Goal: Information Seeking & Learning: Learn about a topic

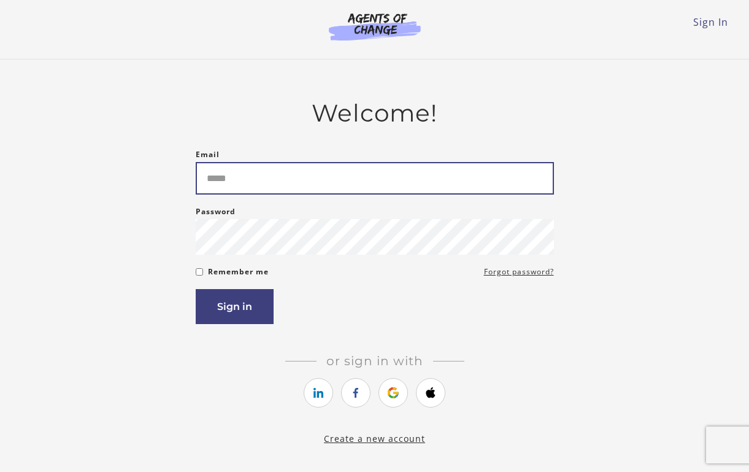
type input "**********"
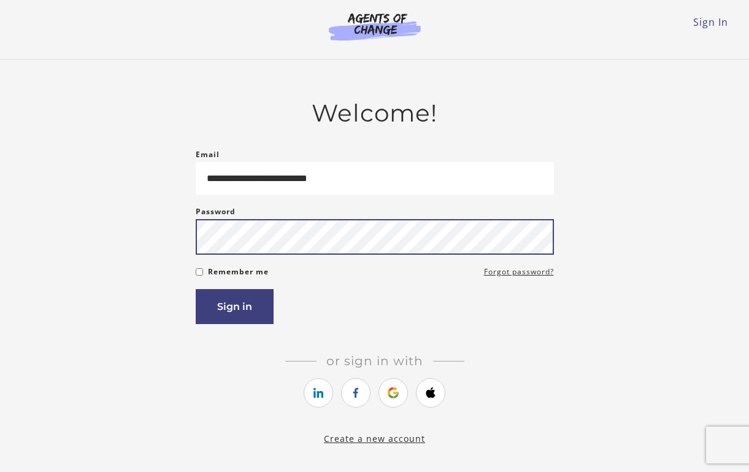
click at [234, 309] on button "Sign in" at bounding box center [235, 306] width 78 height 35
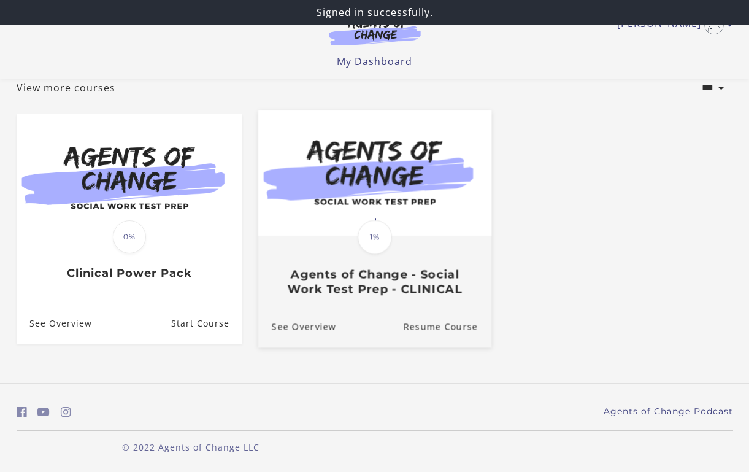
scroll to position [78, 0]
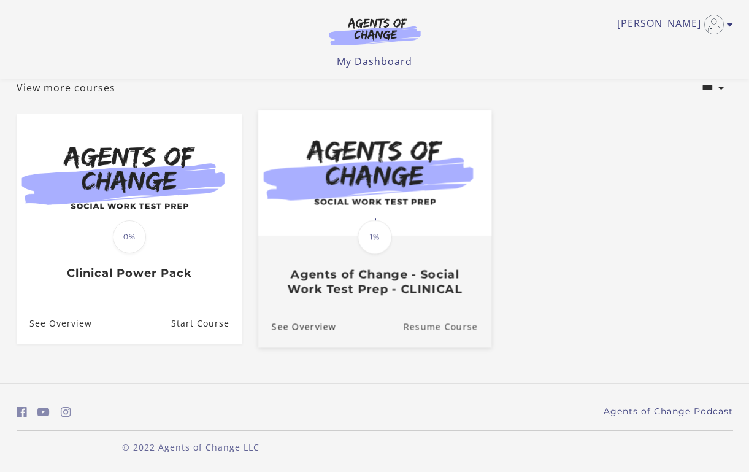
click at [434, 325] on link "Resume Course" at bounding box center [447, 326] width 88 height 41
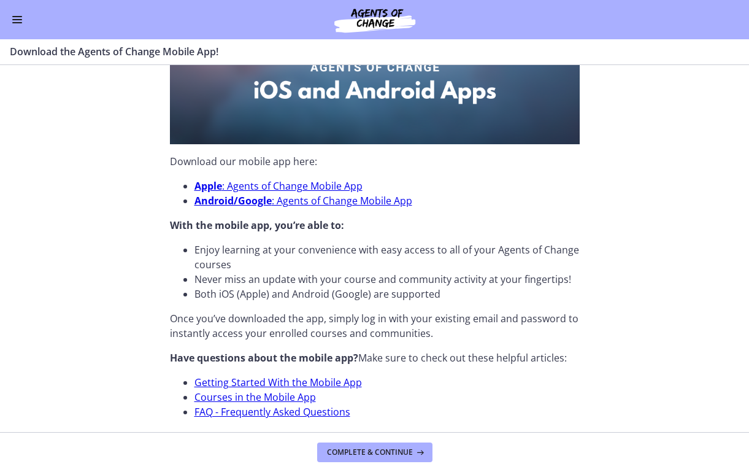
scroll to position [336, 0]
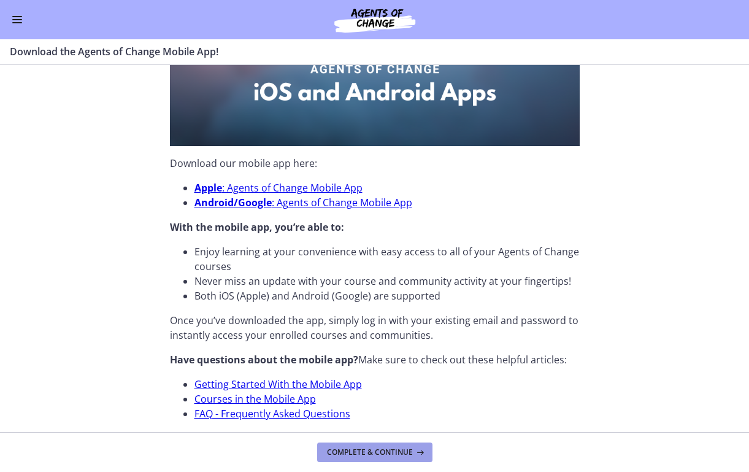
click at [366, 453] on span "Complete & continue" at bounding box center [370, 452] width 86 height 10
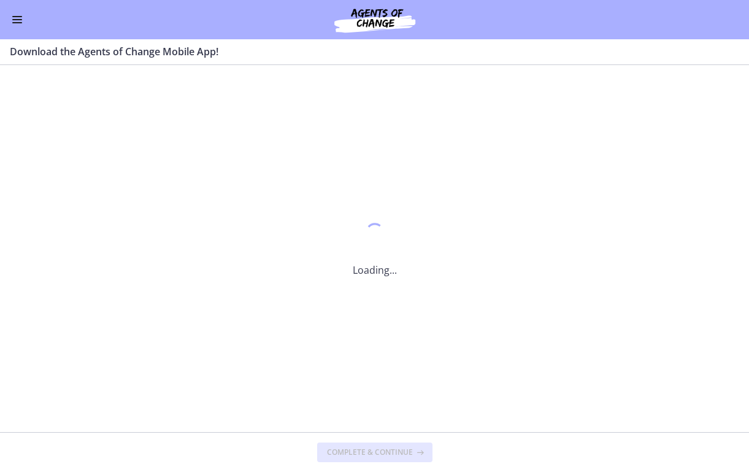
scroll to position [0, 0]
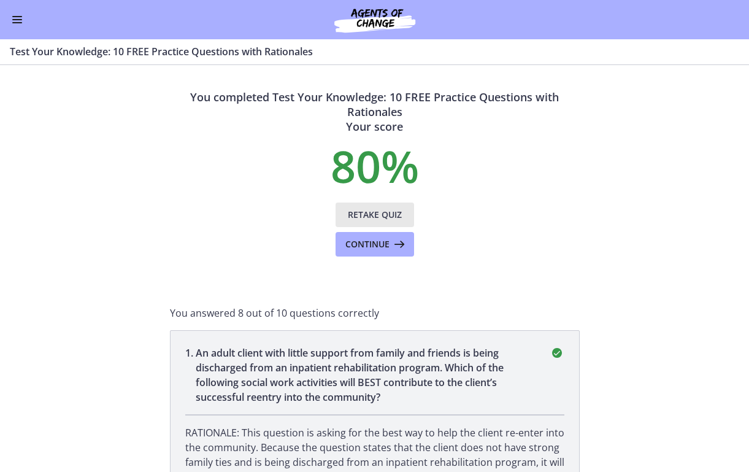
click at [372, 213] on span "Retake Quiz" at bounding box center [375, 214] width 54 height 15
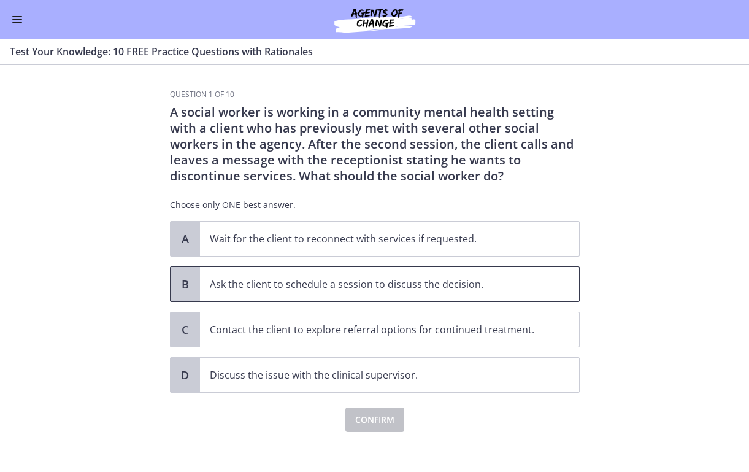
click at [377, 287] on p "Ask the client to schedule a session to discuss the decision." at bounding box center [377, 284] width 335 height 15
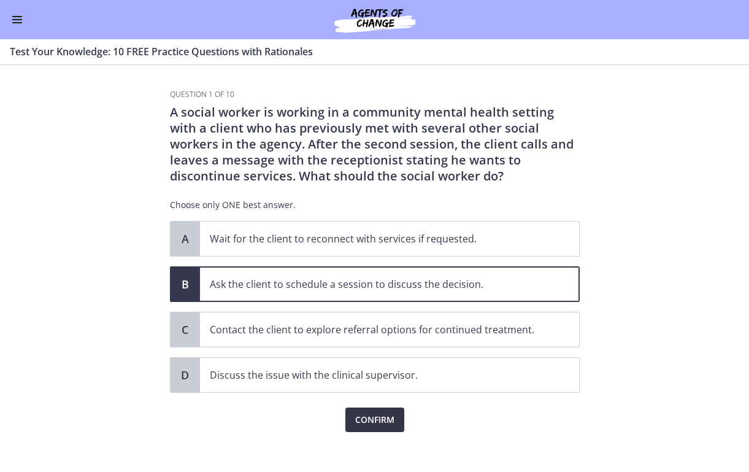
click at [374, 416] on span "Confirm" at bounding box center [374, 419] width 39 height 15
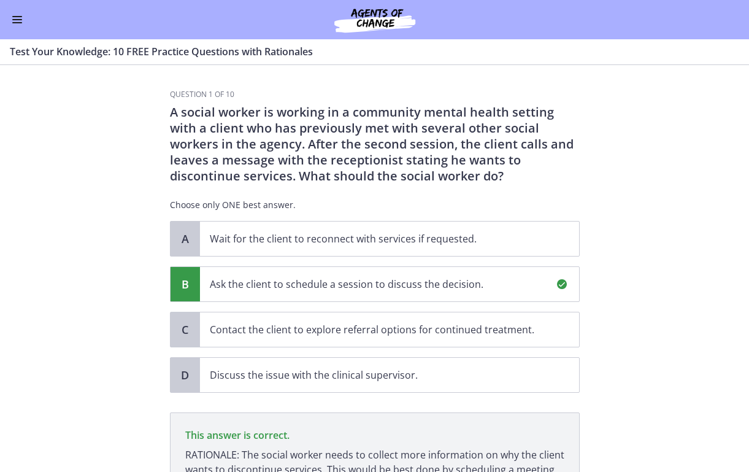
scroll to position [153, 0]
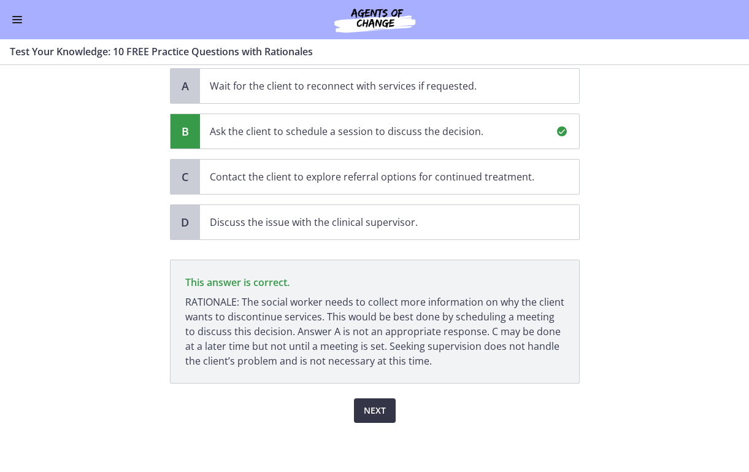
click at [372, 409] on span "Next" at bounding box center [375, 410] width 22 height 15
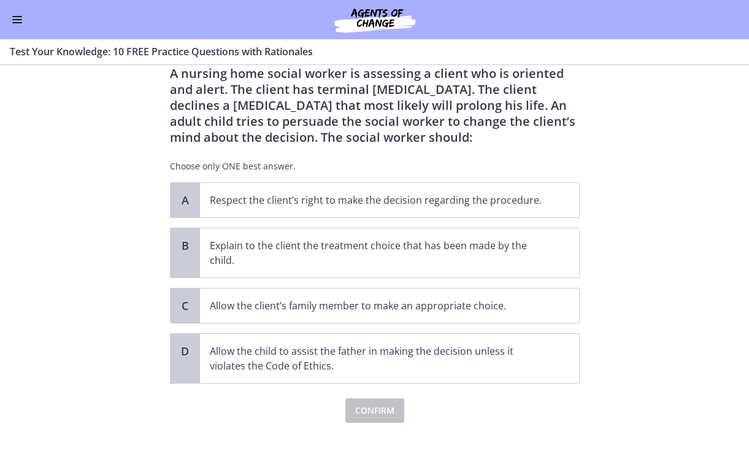
scroll to position [0, 0]
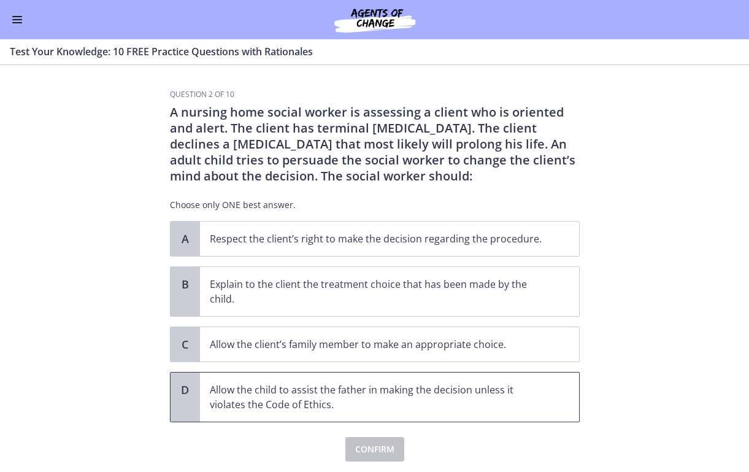
click at [496, 396] on p "Allow the child to assist the father in making the decision unless it violates …" at bounding box center [377, 396] width 335 height 29
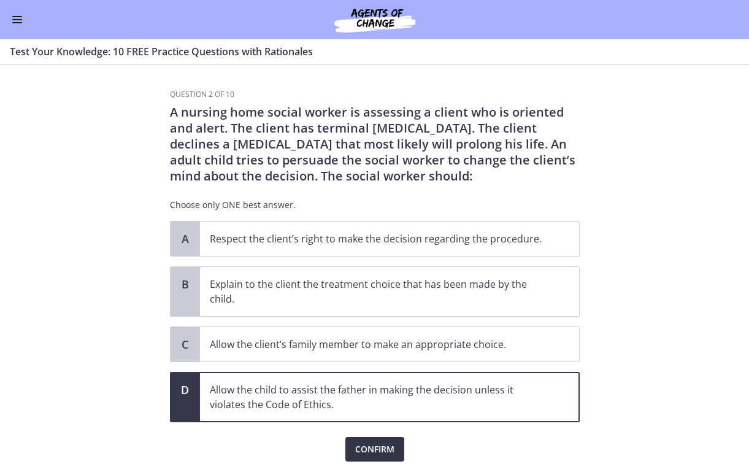
click at [387, 455] on span "Confirm" at bounding box center [374, 449] width 39 height 15
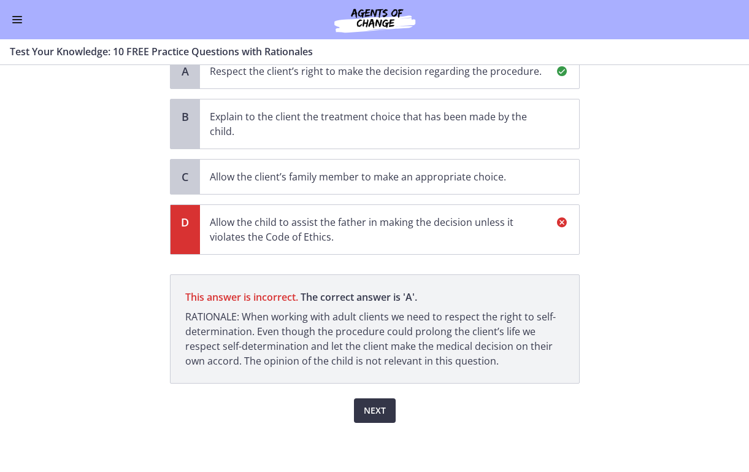
scroll to position [167, 0]
click at [375, 407] on span "Next" at bounding box center [375, 410] width 22 height 15
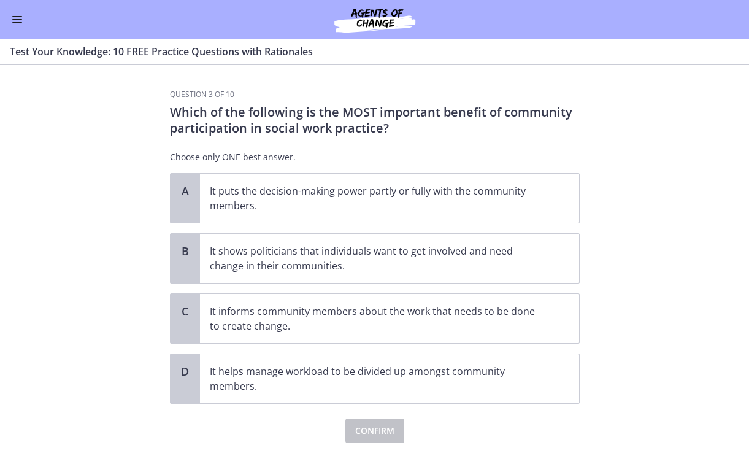
scroll to position [0, 0]
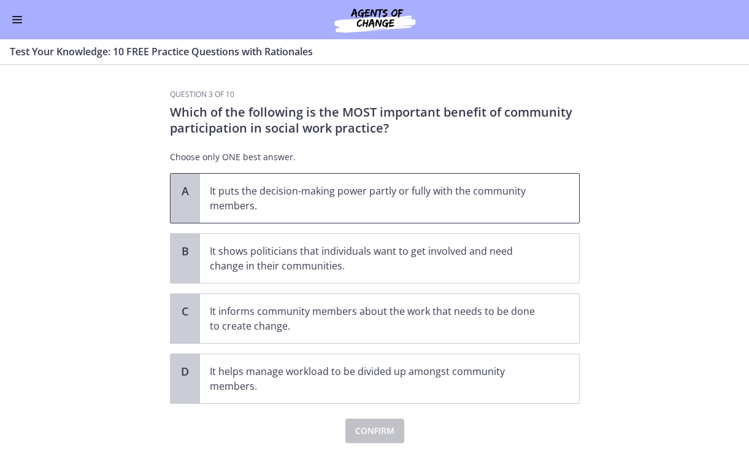
click at [382, 199] on p "It puts the decision-making power partly or fully with the community members." at bounding box center [377, 197] width 335 height 29
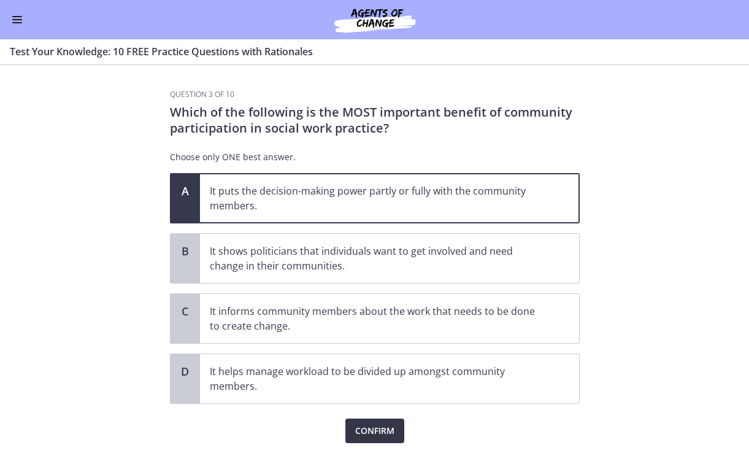
click at [365, 426] on span "Confirm" at bounding box center [374, 430] width 39 height 15
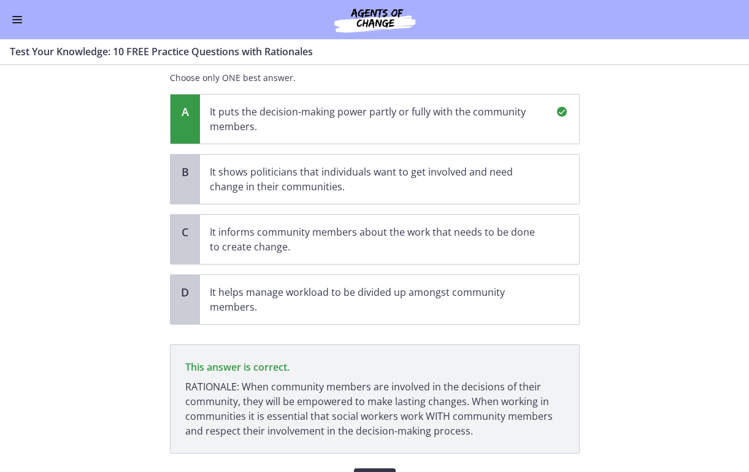
scroll to position [149, 0]
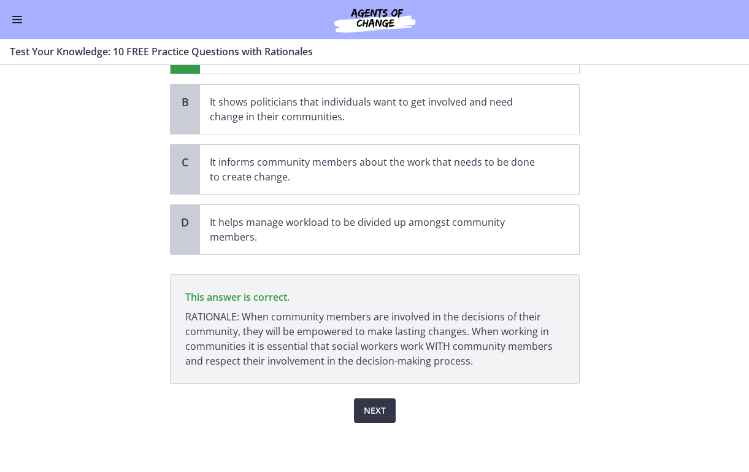
click at [371, 407] on span "Next" at bounding box center [375, 410] width 22 height 15
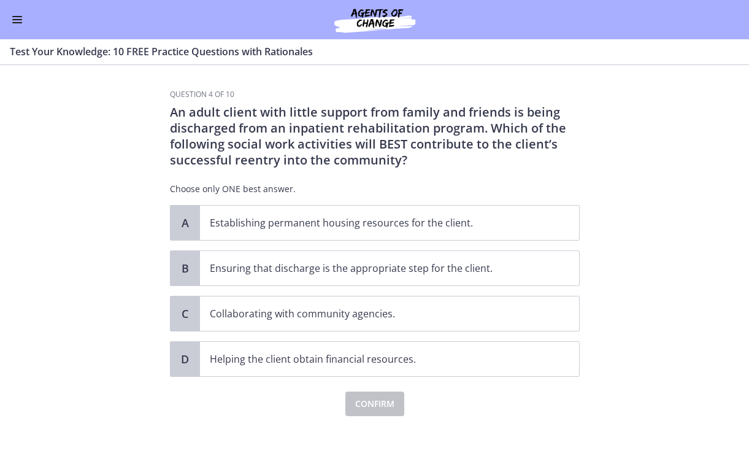
scroll to position [0, 0]
click at [358, 315] on p "Collaborating with community agencies." at bounding box center [377, 313] width 335 height 15
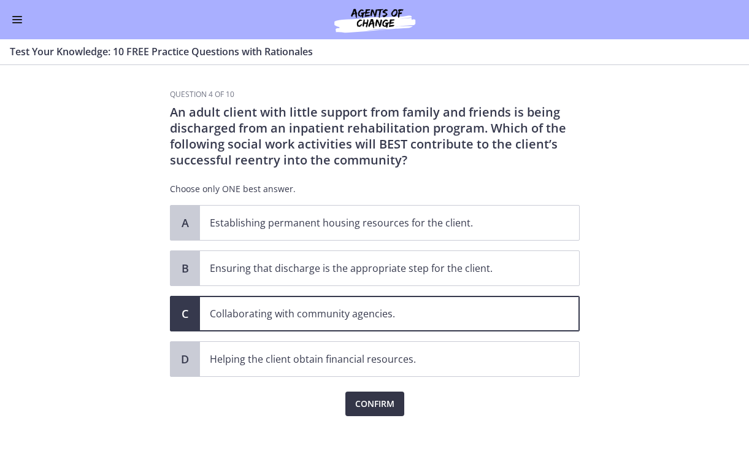
click at [364, 398] on span "Confirm" at bounding box center [374, 403] width 39 height 15
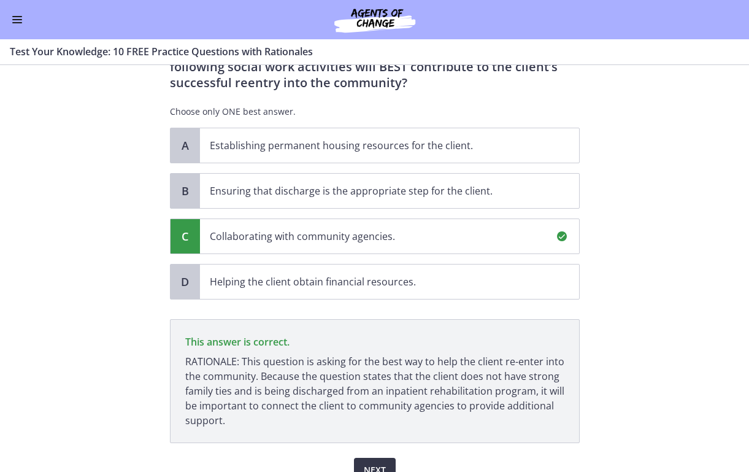
scroll to position [137, 0]
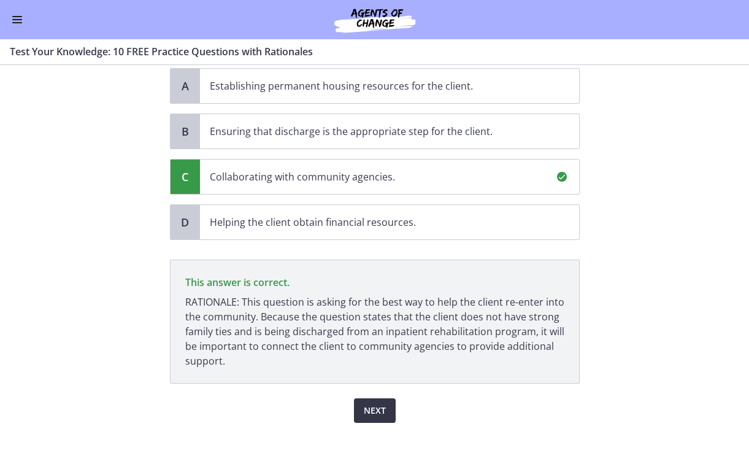
click at [368, 409] on span "Next" at bounding box center [375, 410] width 22 height 15
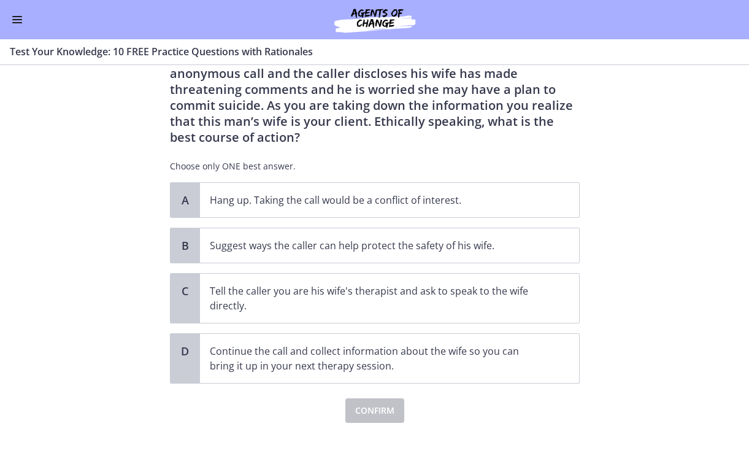
scroll to position [0, 0]
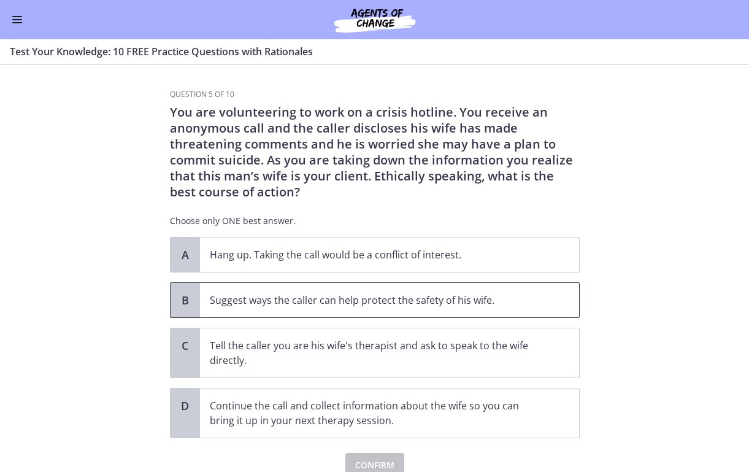
click at [348, 305] on p "Suggest ways the caller can help protect the safety of his wife." at bounding box center [377, 300] width 335 height 15
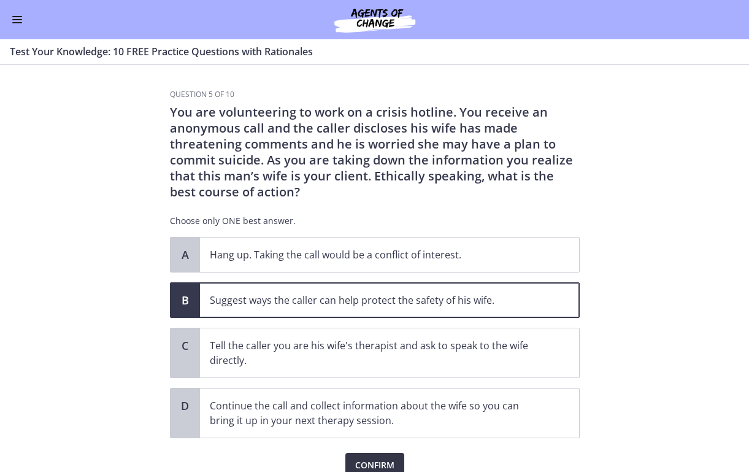
click at [368, 457] on button "Confirm" at bounding box center [374, 465] width 59 height 25
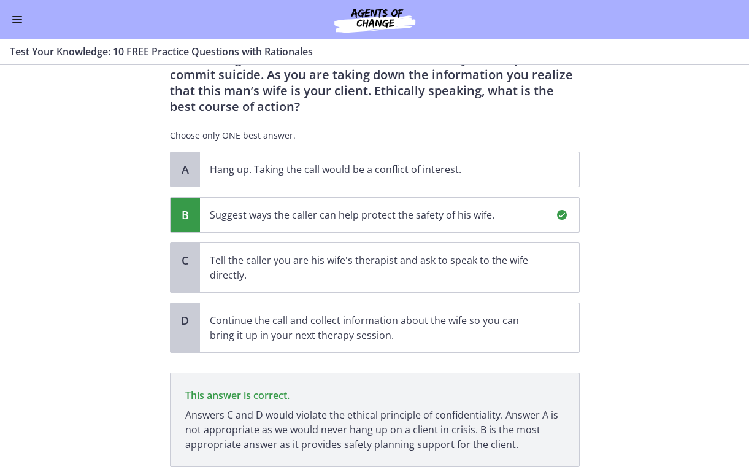
scroll to position [169, 0]
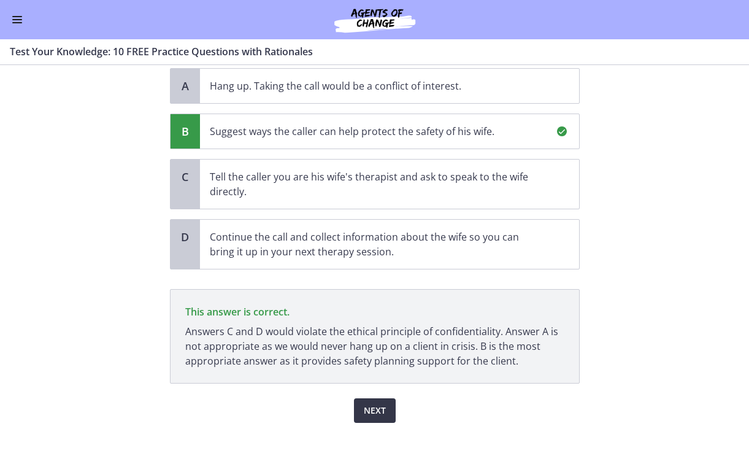
click at [372, 414] on span "Next" at bounding box center [375, 410] width 22 height 15
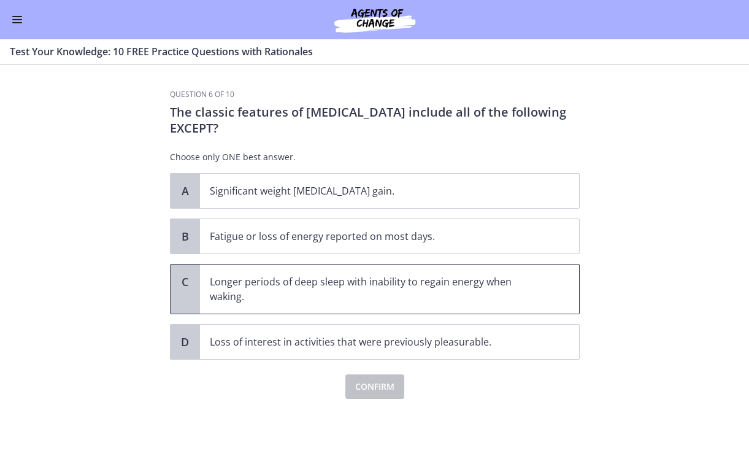
click at [477, 290] on p "Longer periods of deep sleep with inability to regain energy when waking." at bounding box center [377, 288] width 335 height 29
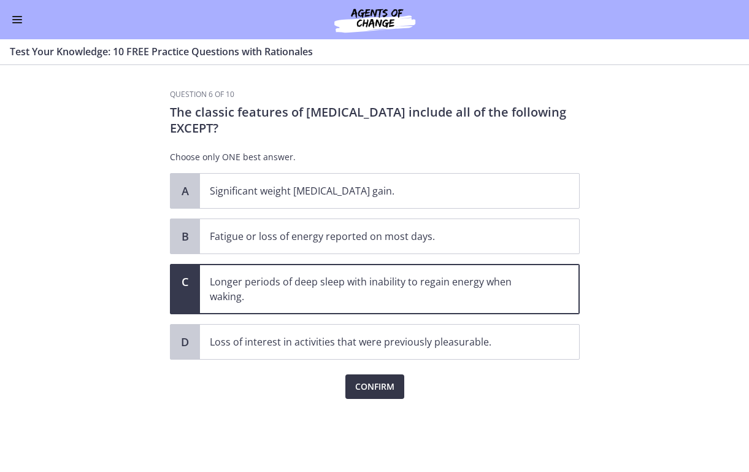
click at [382, 385] on span "Confirm" at bounding box center [374, 386] width 39 height 15
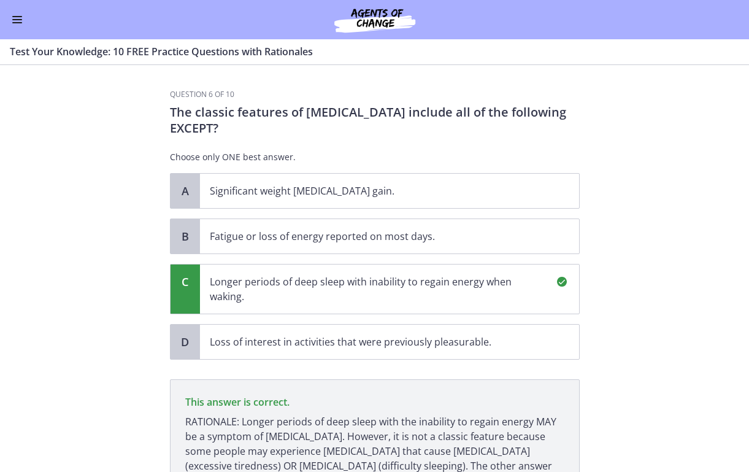
scroll to position [120, 0]
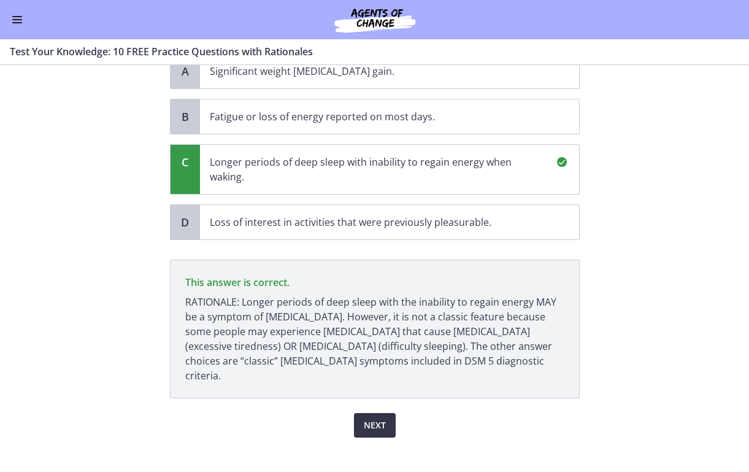
click at [374, 418] on span "Next" at bounding box center [375, 425] width 22 height 15
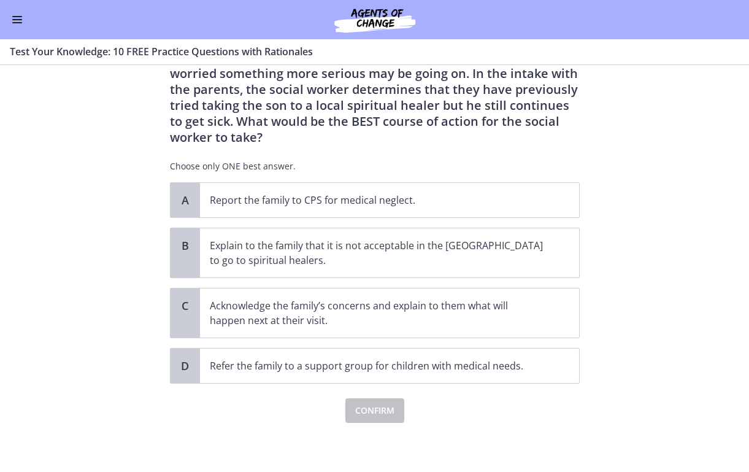
scroll to position [0, 0]
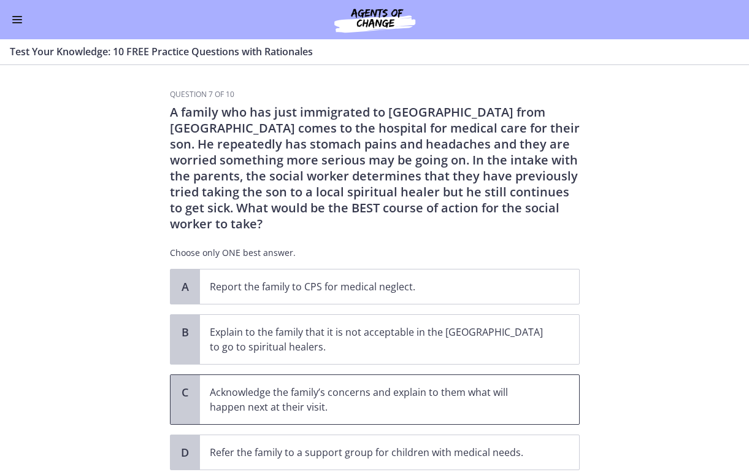
click at [377, 385] on p "Acknowledge the family’s concerns and explain to them what will happen next at …" at bounding box center [377, 399] width 335 height 29
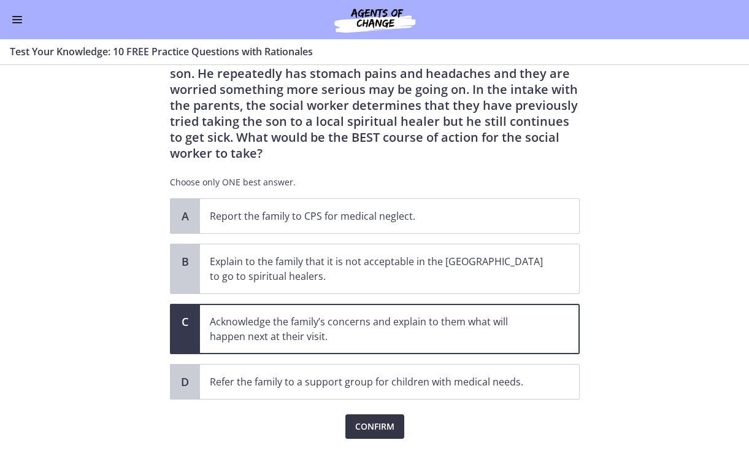
click at [382, 419] on span "Confirm" at bounding box center [374, 426] width 39 height 15
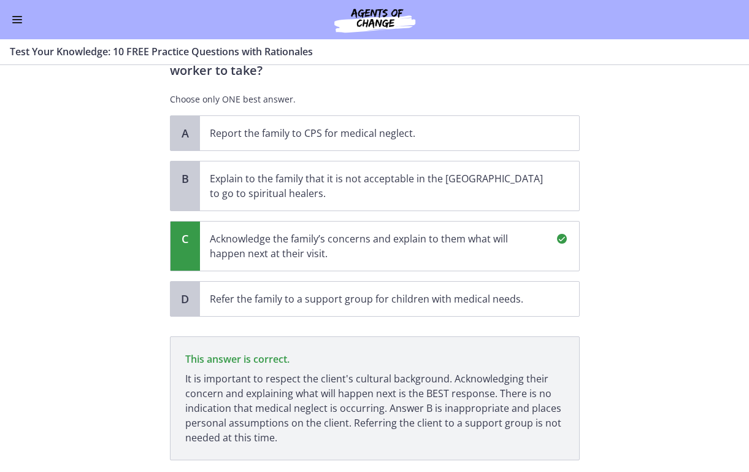
scroll to position [214, 0]
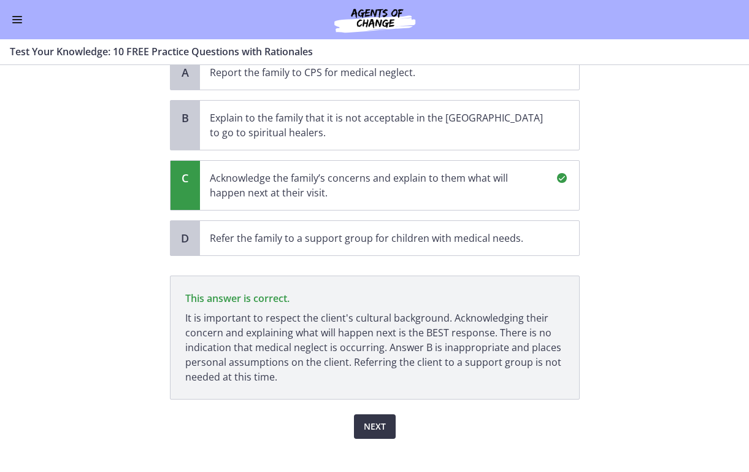
click at [371, 419] on span "Next" at bounding box center [375, 426] width 22 height 15
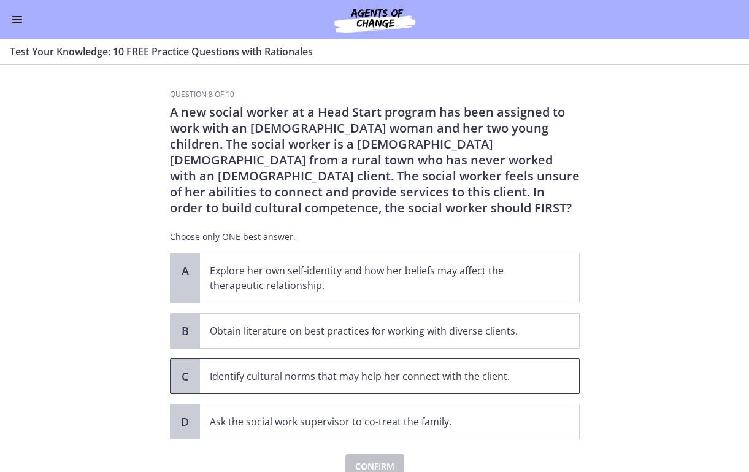
click at [363, 377] on p "Identify cultural norms that may help her connect with the client." at bounding box center [377, 376] width 335 height 15
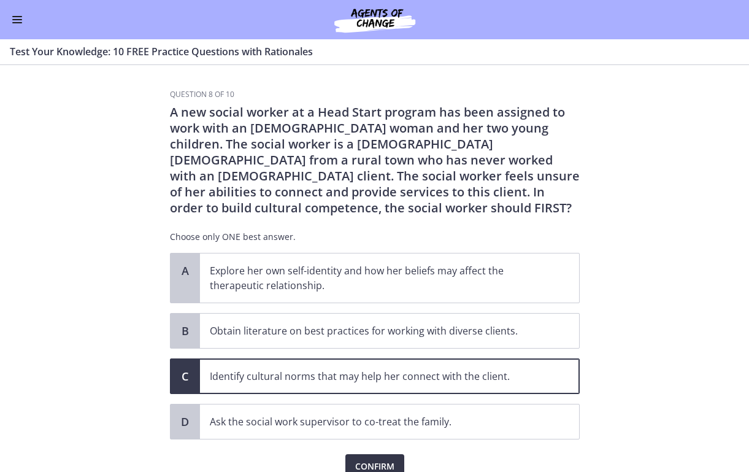
click at [374, 458] on button "Confirm" at bounding box center [374, 466] width 59 height 25
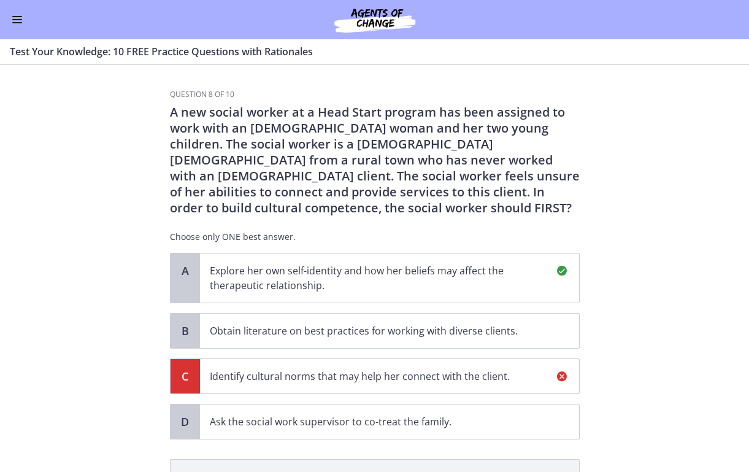
scroll to position [199, 0]
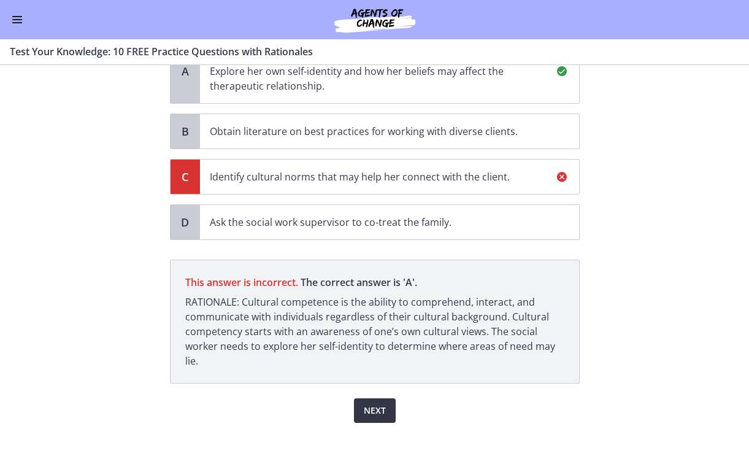
click at [373, 412] on span "Next" at bounding box center [375, 410] width 22 height 15
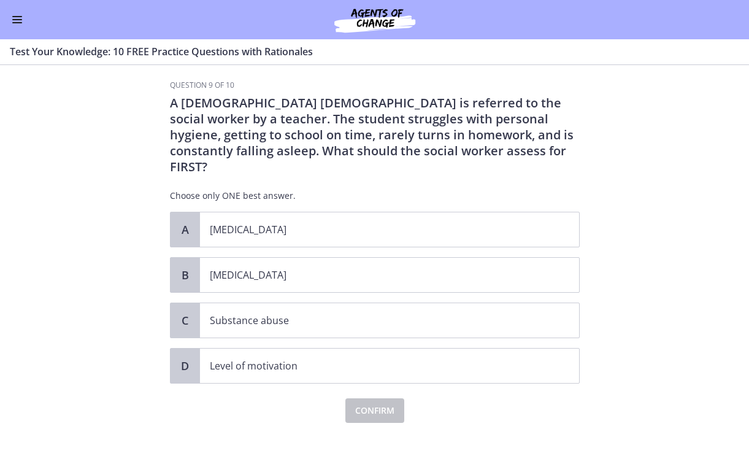
scroll to position [0, 0]
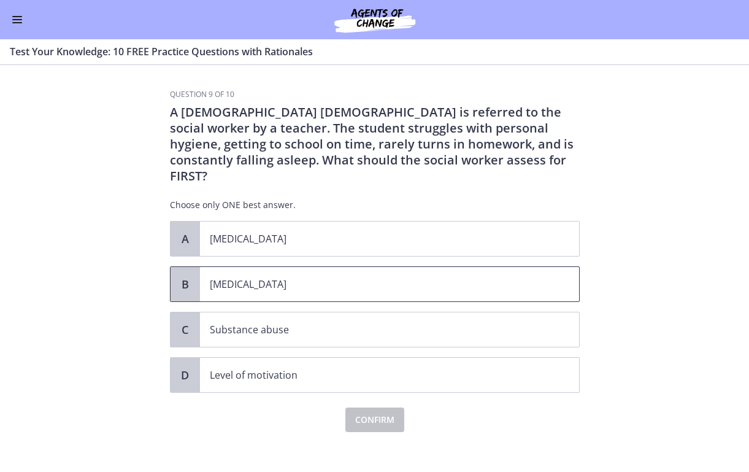
click at [293, 277] on p "Child neglect" at bounding box center [377, 284] width 335 height 15
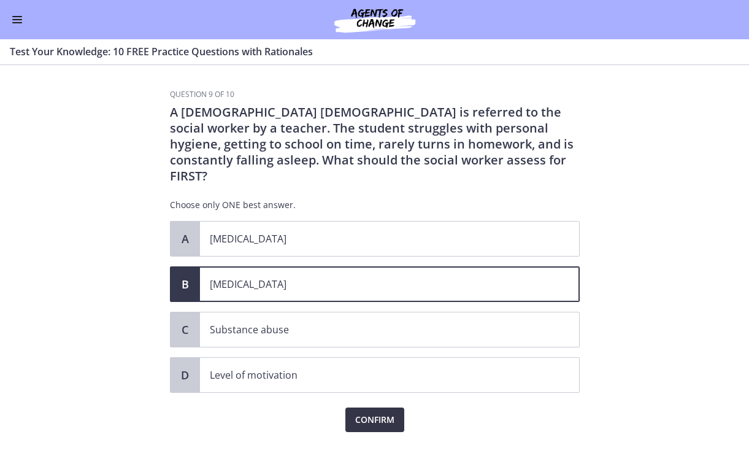
click at [368, 412] on span "Confirm" at bounding box center [374, 419] width 39 height 15
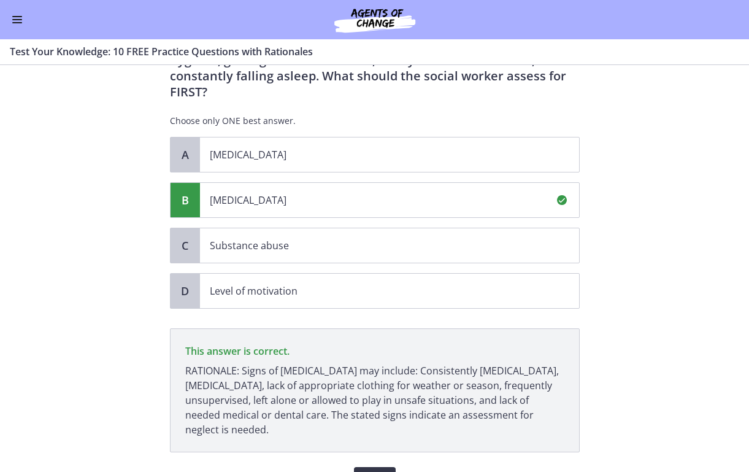
scroll to position [137, 0]
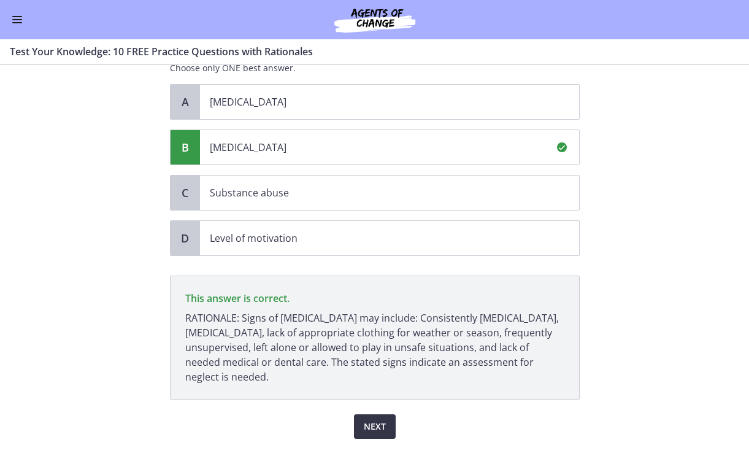
click at [375, 419] on span "Next" at bounding box center [375, 426] width 22 height 15
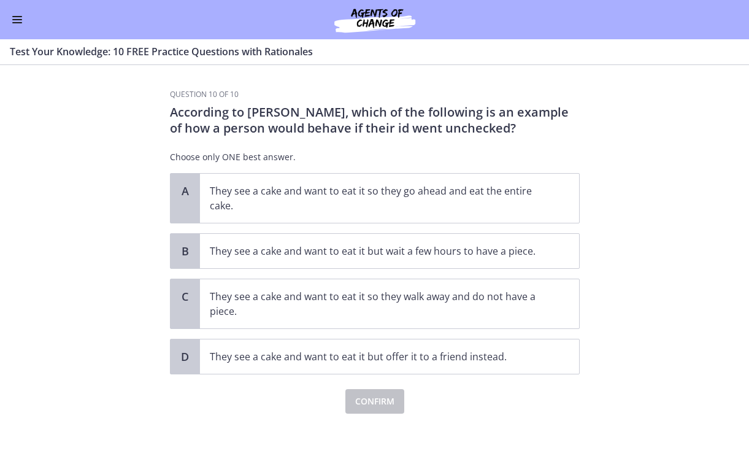
scroll to position [0, 0]
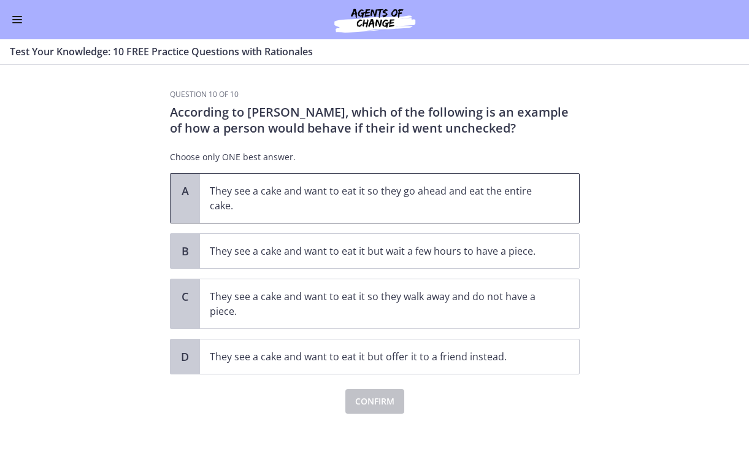
click at [372, 202] on p "They see a cake and want to eat it so they go ahead and eat the entire cake." at bounding box center [377, 197] width 335 height 29
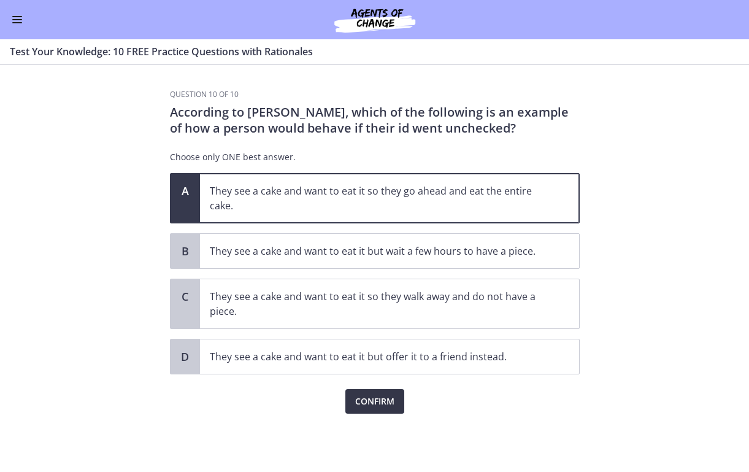
click at [371, 400] on span "Confirm" at bounding box center [374, 401] width 39 height 15
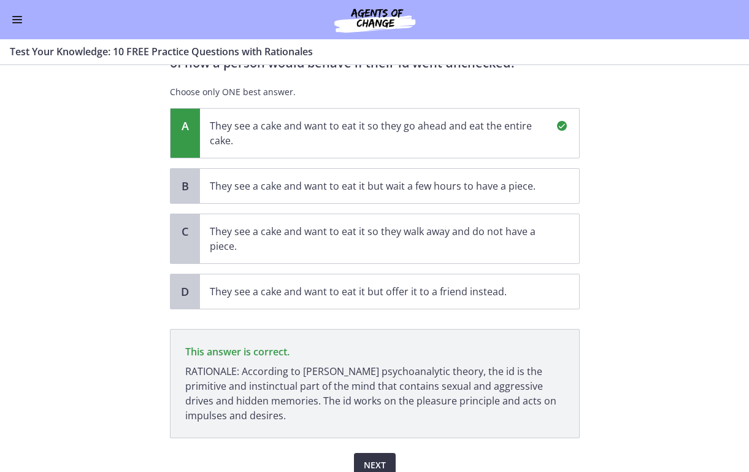
scroll to position [120, 0]
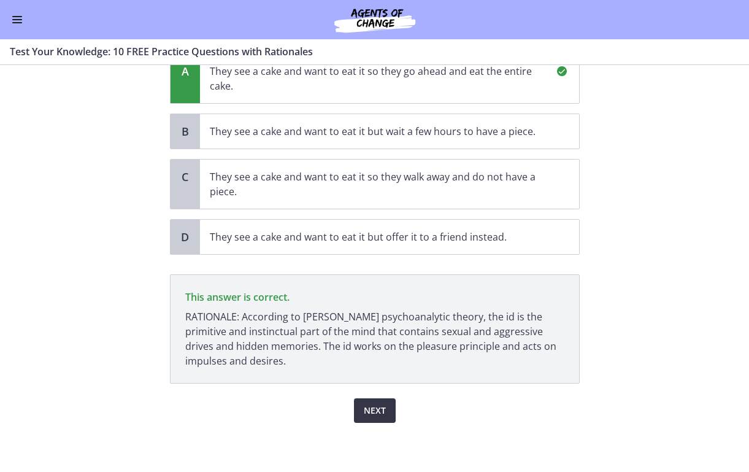
click at [371, 410] on span "Next" at bounding box center [375, 410] width 22 height 15
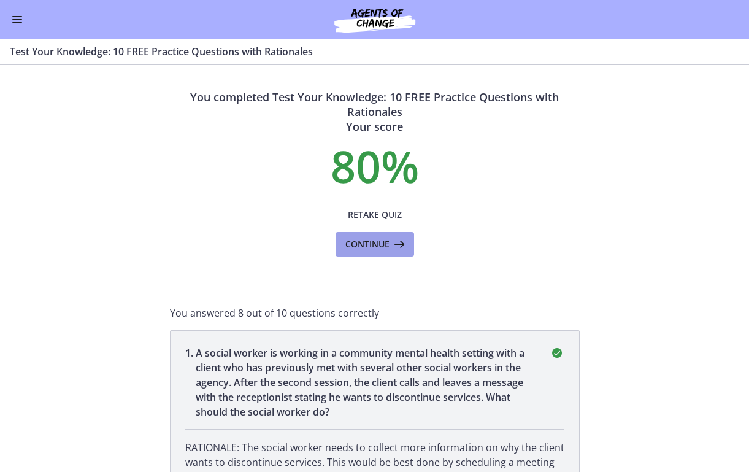
click at [375, 241] on span "Continue" at bounding box center [367, 244] width 44 height 15
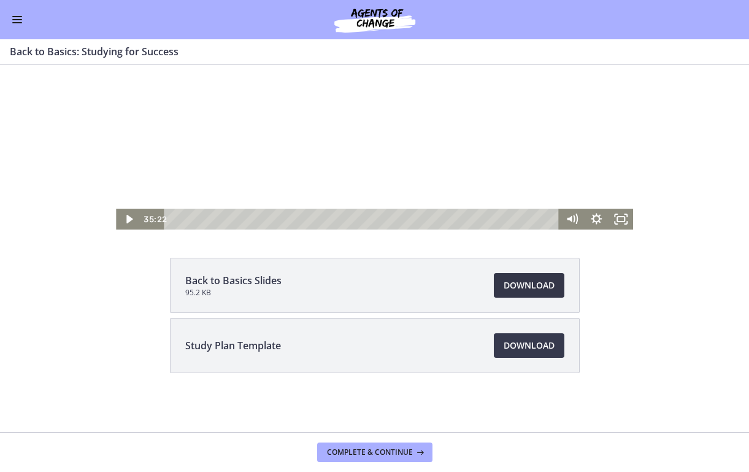
click at [515, 287] on span "Download Opens in a new window" at bounding box center [529, 285] width 51 height 15
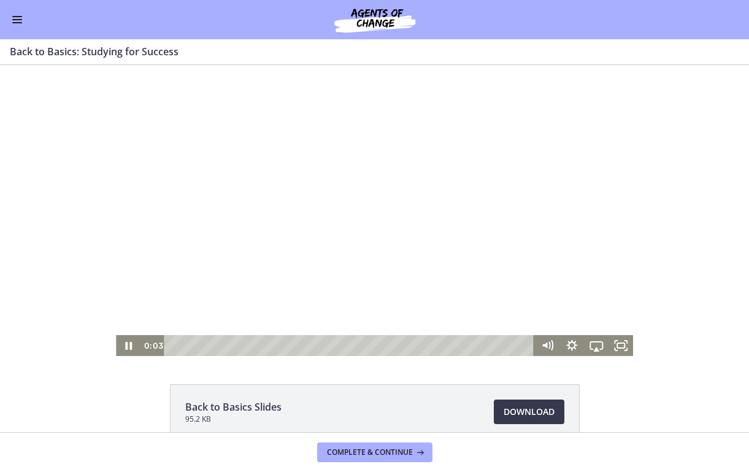
click at [621, 225] on div at bounding box center [374, 210] width 517 height 291
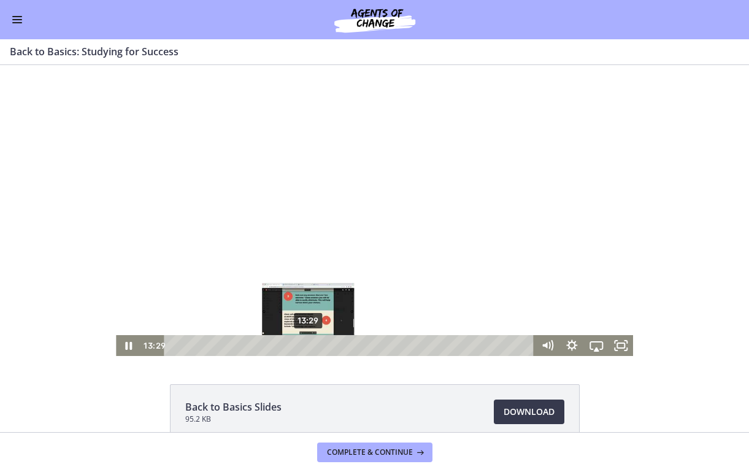
click at [309, 340] on div "13:29" at bounding box center [351, 345] width 356 height 21
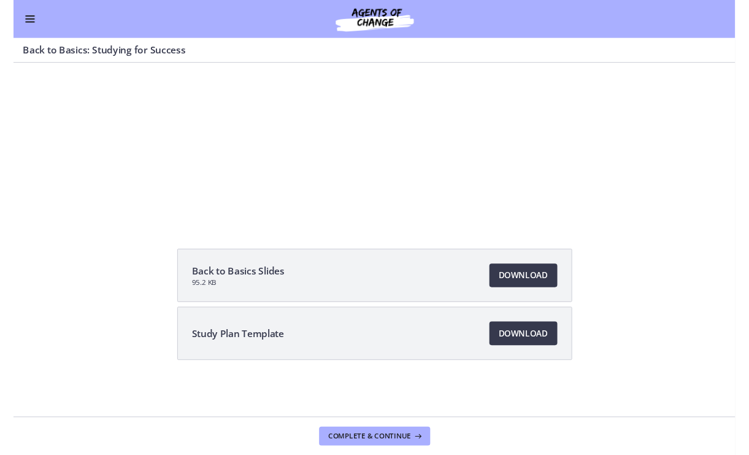
scroll to position [126, 0]
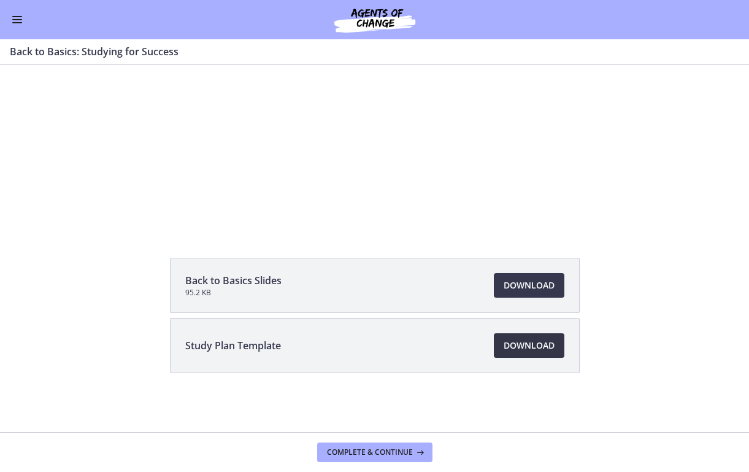
click at [529, 347] on span "Download Opens in a new window" at bounding box center [529, 345] width 51 height 15
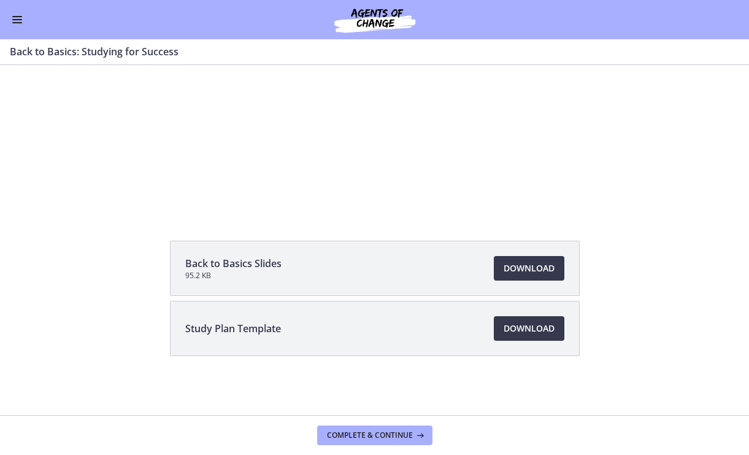
scroll to position [144, 0]
click at [384, 433] on span "Complete & continue" at bounding box center [370, 435] width 86 height 10
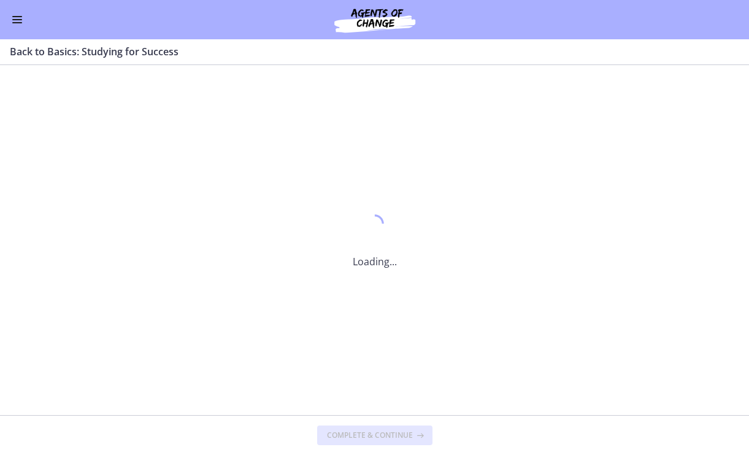
scroll to position [0, 0]
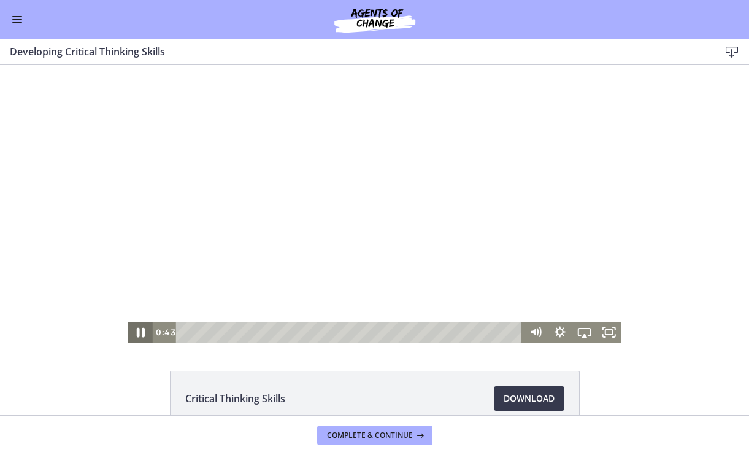
click at [137, 330] on icon "Pause" at bounding box center [140, 332] width 29 height 25
click at [139, 328] on icon "Play Video" at bounding box center [141, 332] width 7 height 10
click at [611, 329] on rect "Fullscreen" at bounding box center [608, 331] width 7 height 5
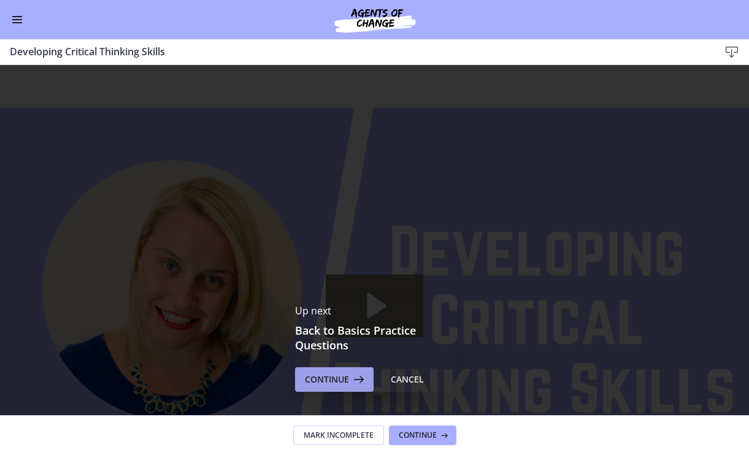
click at [324, 376] on span "Continue" at bounding box center [327, 379] width 44 height 15
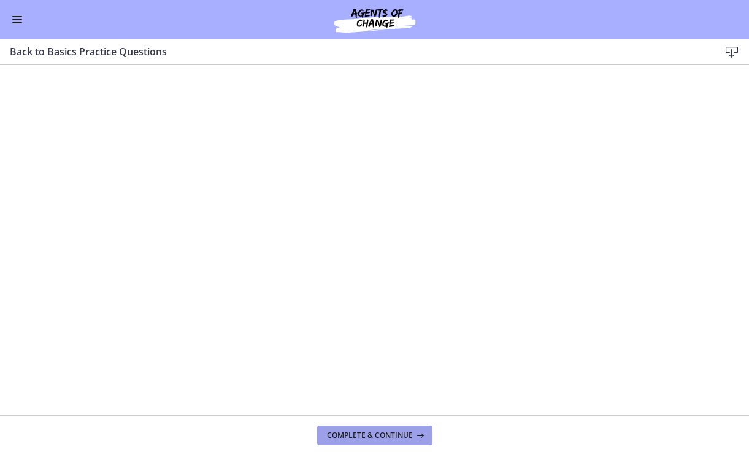
click at [382, 435] on span "Complete & continue" at bounding box center [370, 435] width 86 height 10
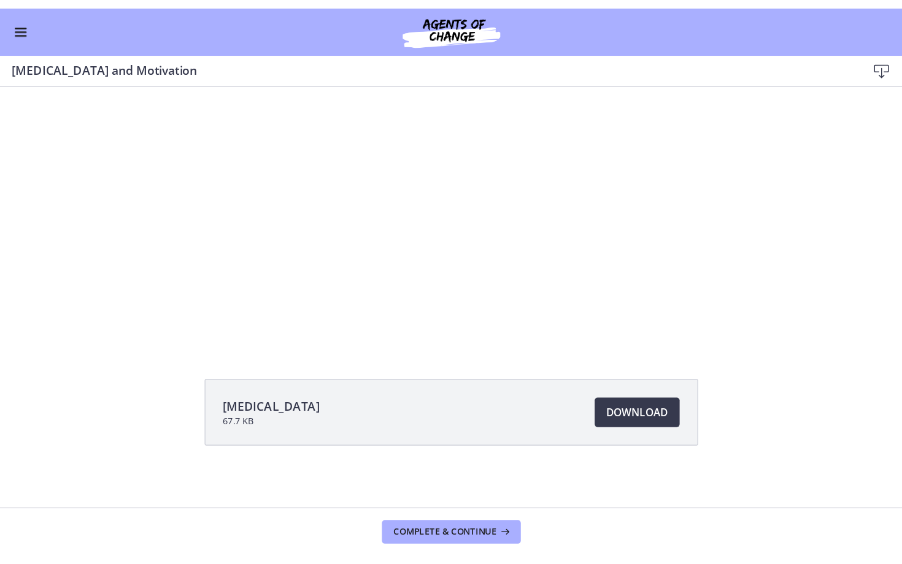
scroll to position [67, 0]
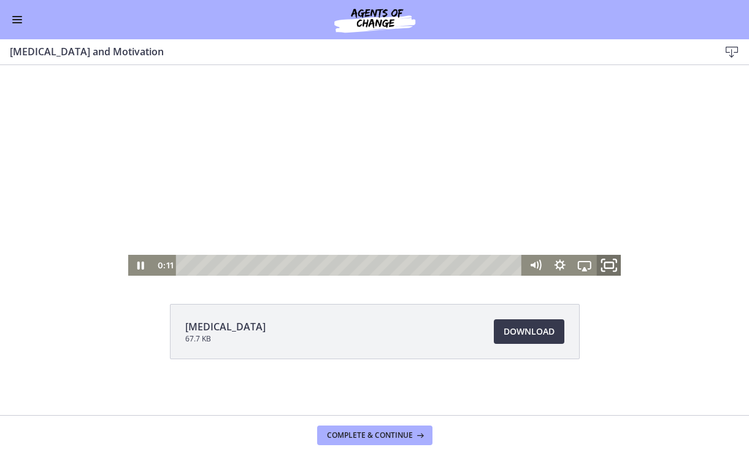
click at [610, 263] on icon "Fullscreen" at bounding box center [608, 265] width 29 height 25
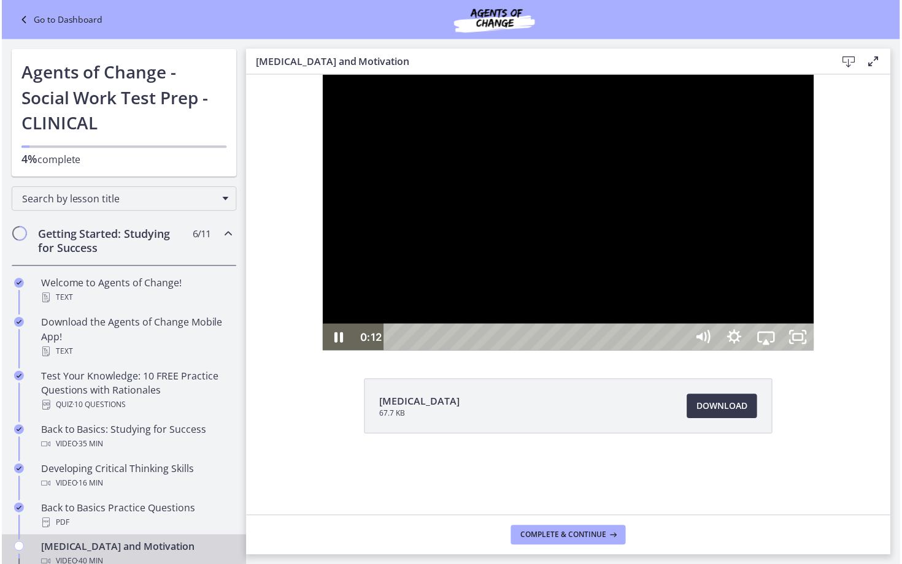
scroll to position [0, 0]
